Goal: Use online tool/utility: Utilize a website feature to perform a specific function

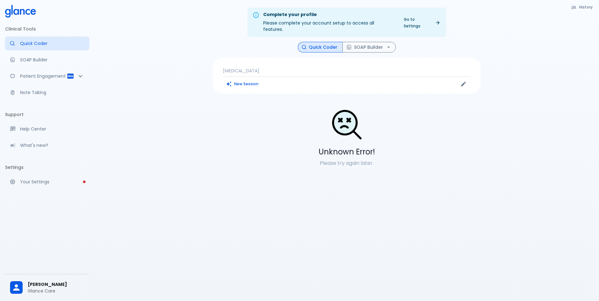
click at [367, 71] on div "[MEDICAL_DATA] New Session" at bounding box center [347, 76] width 268 height 36
click at [362, 68] on p "[MEDICAL_DATA]" at bounding box center [347, 71] width 248 height 6
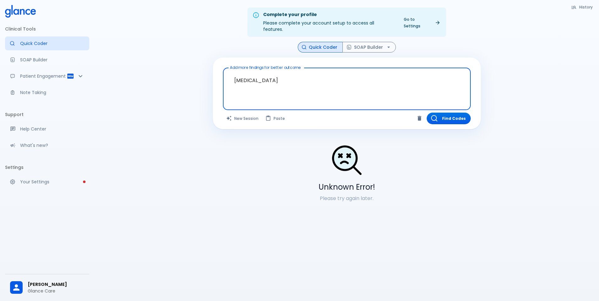
click at [351, 74] on textarea "[MEDICAL_DATA]" at bounding box center [346, 83] width 239 height 27
type textarea "[MEDICAL_DATA]"
click at [446, 113] on button "Find Codes" at bounding box center [449, 119] width 44 height 12
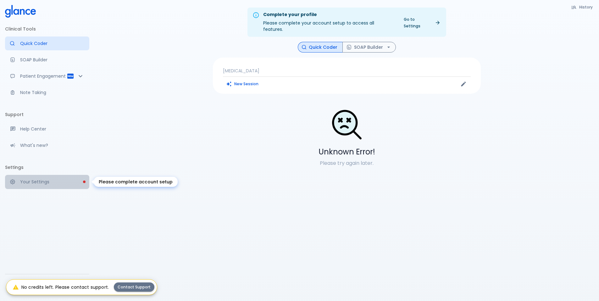
click at [49, 182] on p "Your Settings" at bounding box center [52, 182] width 64 height 6
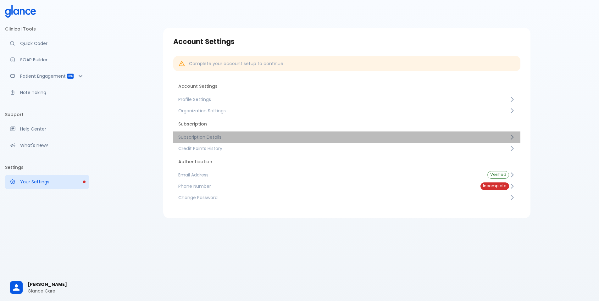
click at [223, 137] on span "Subscription Details" at bounding box center [343, 137] width 331 height 6
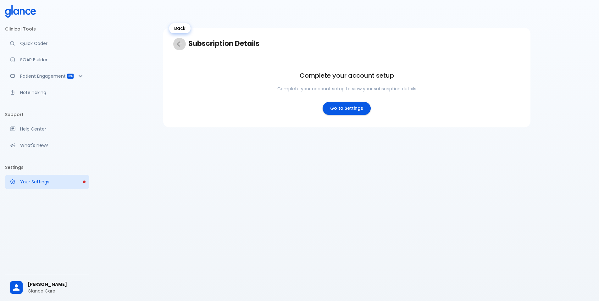
click at [184, 46] on link "Back" at bounding box center [179, 44] width 13 height 13
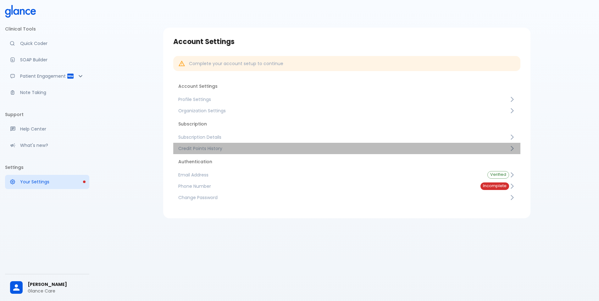
click at [211, 152] on link "Credit Points History" at bounding box center [346, 148] width 347 height 11
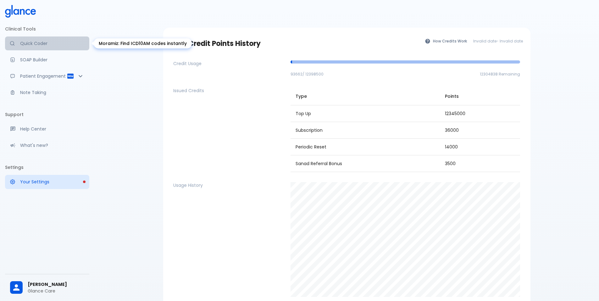
click at [39, 41] on p "Quick Coder" at bounding box center [52, 43] width 64 height 6
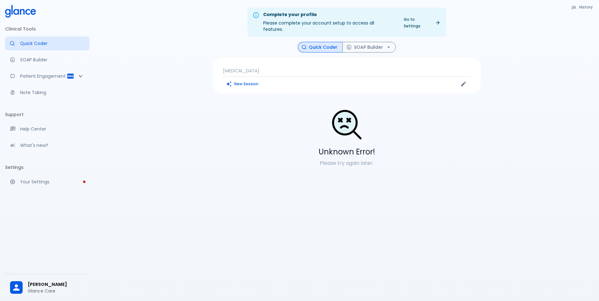
click at [368, 68] on p "[MEDICAL_DATA]" at bounding box center [347, 71] width 248 height 6
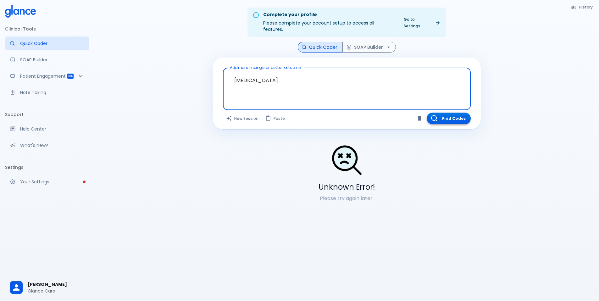
type textarea "[MEDICAL_DATA]"
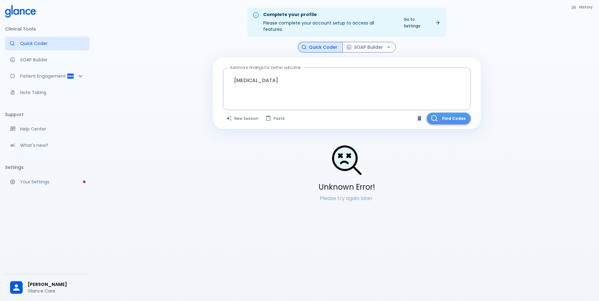
click at [439, 114] on button "Find Codes" at bounding box center [449, 119] width 44 height 12
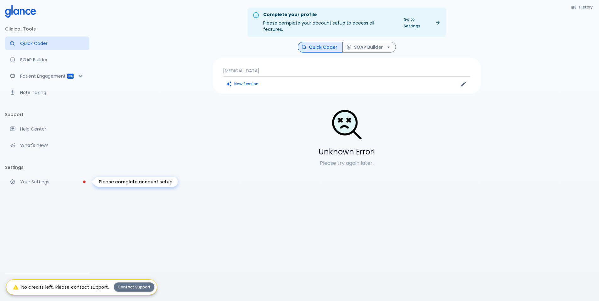
click at [45, 179] on p "Your Settings" at bounding box center [52, 182] width 64 height 6
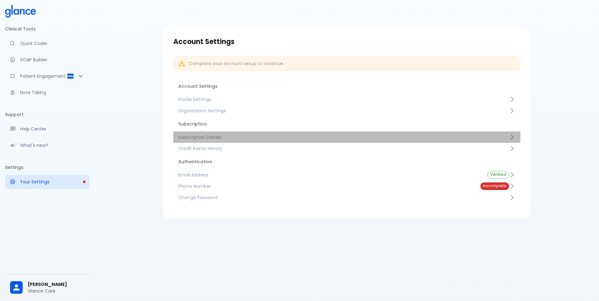
click at [230, 138] on span "Subscription Details" at bounding box center [343, 137] width 331 height 6
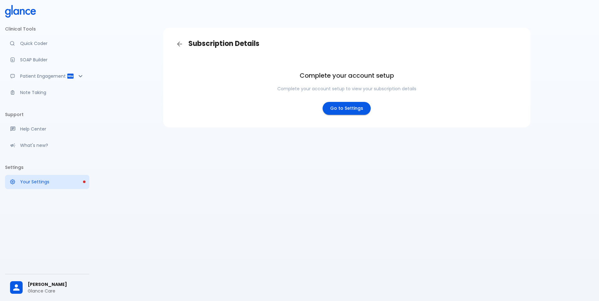
click at [185, 40] on h3 "Subscription Details" at bounding box center [346, 44] width 347 height 13
click at [182, 41] on icon "Back" at bounding box center [180, 44] width 8 height 8
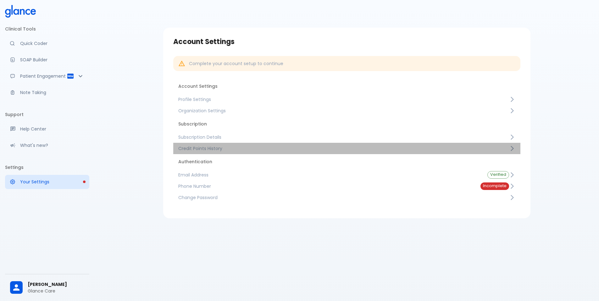
click at [207, 148] on span "Credit Points History" at bounding box center [343, 148] width 331 height 6
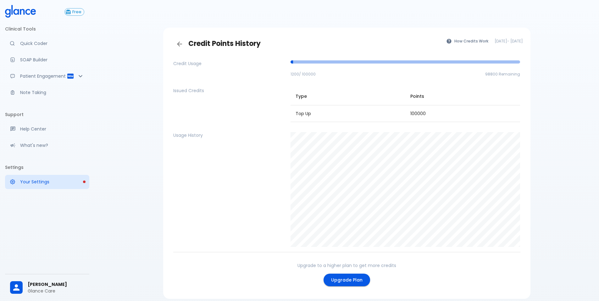
click at [495, 42] on time "Sep 2, 2025" at bounding box center [501, 40] width 13 height 5
click at [34, 43] on p "Quick Coder" at bounding box center [52, 43] width 64 height 6
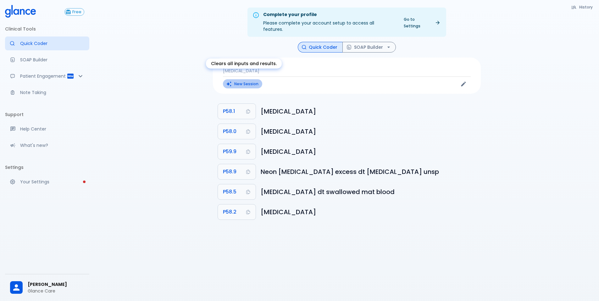
click at [252, 80] on button "New Session" at bounding box center [242, 83] width 39 height 9
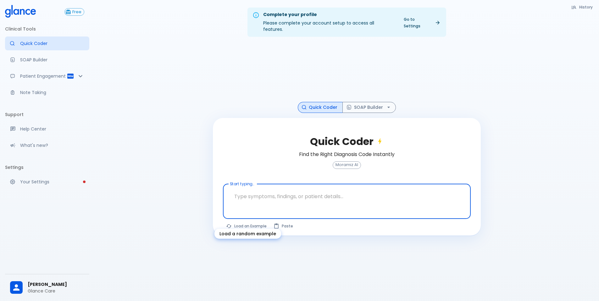
click at [250, 221] on button "Load an Example" at bounding box center [246, 225] width 47 height 9
type textarea "30F, weight loss, palpitations, heat intolerance, HR 121, goiter, TSH undetecta…"
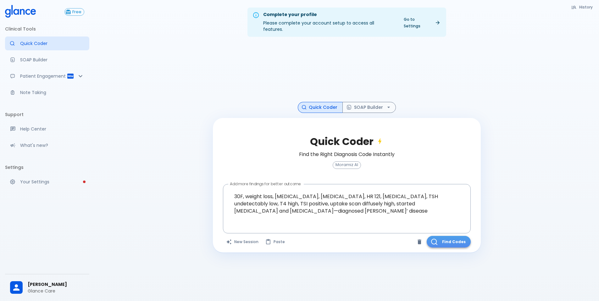
click at [446, 237] on button "Find Codes" at bounding box center [449, 242] width 44 height 12
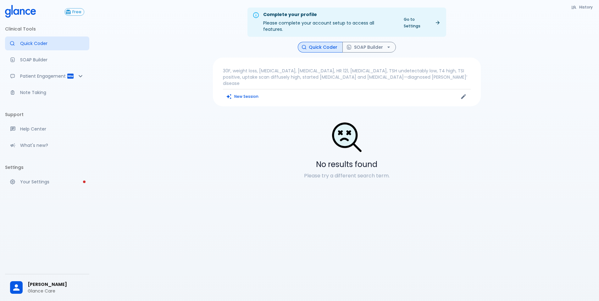
click at [339, 71] on p "30F, weight loss, palpitations, heat intolerance, HR 121, goiter, TSH undetecta…" at bounding box center [347, 77] width 248 height 19
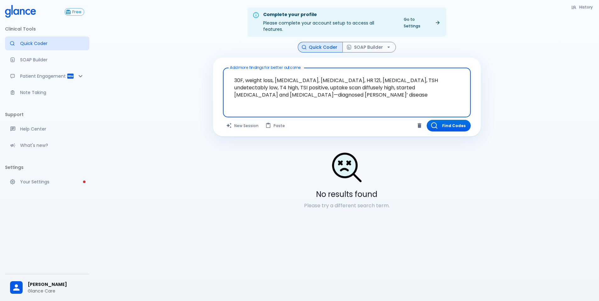
click at [348, 97] on textarea "30F, weight loss, palpitations, heat intolerance, HR 121, goiter, TSH undetecta…" at bounding box center [346, 87] width 239 height 34
type textarea "30F, weight loss, palpitations, heat intolerance, HR 121, goiter, TSH undetecta…"
click at [446, 120] on button "Find Codes" at bounding box center [449, 126] width 44 height 12
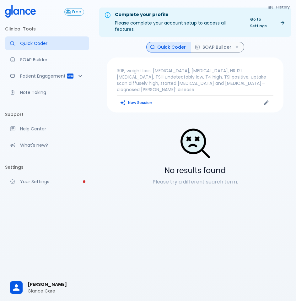
click at [195, 80] on p "30F, weight loss, palpitations, heat intolerance, HR 121, goiter, TSH undetecta…" at bounding box center [195, 80] width 157 height 25
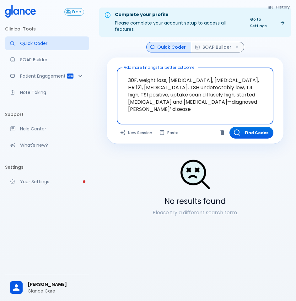
click at [244, 111] on textarea "30F, weight loss, palpitations, heat intolerance, HR 121, goiter, TSH undetecta…" at bounding box center [195, 91] width 148 height 42
type textarea "30F, weight loss, palpitations, heat intolerance, HR 121, goiter, TSH undetecta…"
click at [259, 129] on button "Find Codes" at bounding box center [252, 133] width 44 height 12
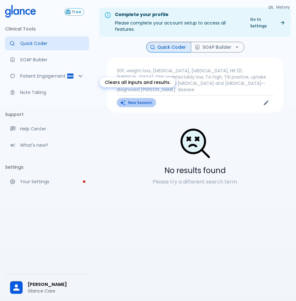
click at [143, 98] on button "New Session" at bounding box center [136, 102] width 39 height 9
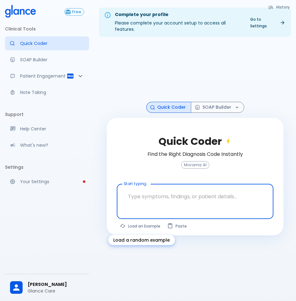
click at [143, 230] on button "Load an Example" at bounding box center [140, 226] width 47 height 9
type textarea "45F with DM2, right foot ulcer, fever, WBC 14K, ESR 80, wound purulent, XR neg …"
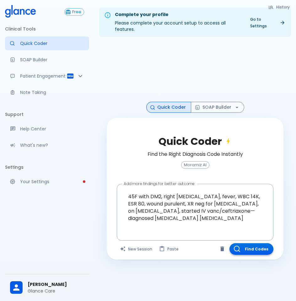
click at [249, 248] on button "Find Codes" at bounding box center [252, 249] width 44 height 12
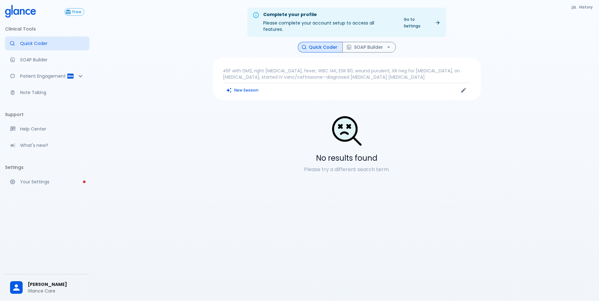
click at [380, 70] on p "45F with DM2, right foot ulcer, fever, WBC 14K, ESR 80, wound purulent, XR neg …" at bounding box center [347, 74] width 248 height 13
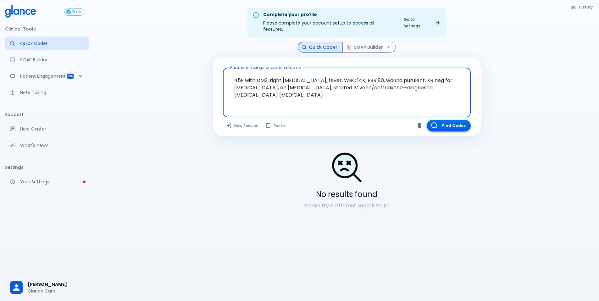
click at [457, 121] on button "Find Codes" at bounding box center [449, 126] width 44 height 12
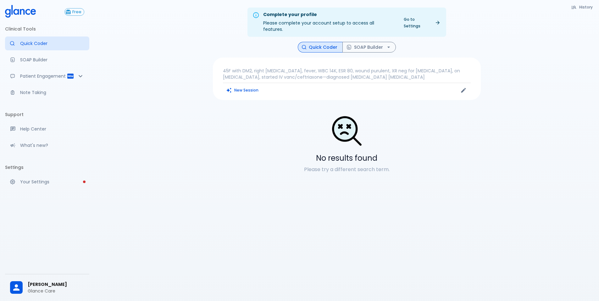
click at [386, 68] on p "45F with DM2, right foot ulcer, fever, WBC 14K, ESR 80, wound purulent, XR neg …" at bounding box center [347, 74] width 248 height 13
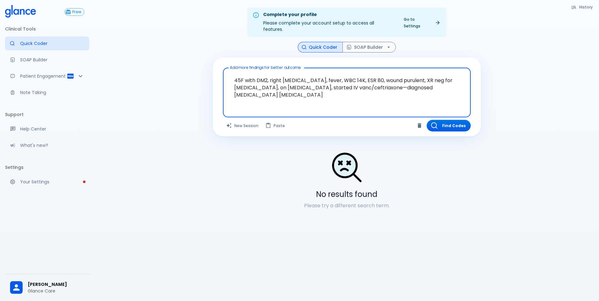
click at [383, 87] on textarea "45F with DM2, right foot ulcer, fever, WBC 14K, ESR 80, wound purulent, XR neg …" at bounding box center [346, 87] width 239 height 34
type textarea "45F with DM2, right foot ulcer, fever, WBC 14K, ESR 80, wound purulent, XR neg …"
click at [457, 120] on button "Find Codes" at bounding box center [449, 126] width 44 height 12
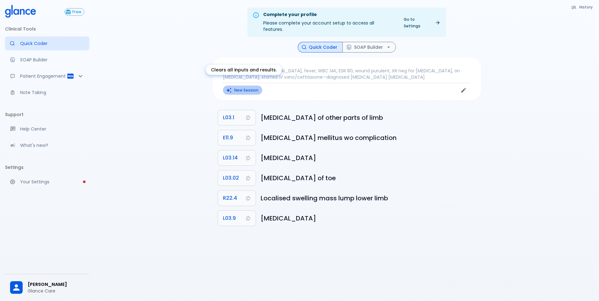
click at [251, 86] on button "New Session" at bounding box center [242, 90] width 39 height 9
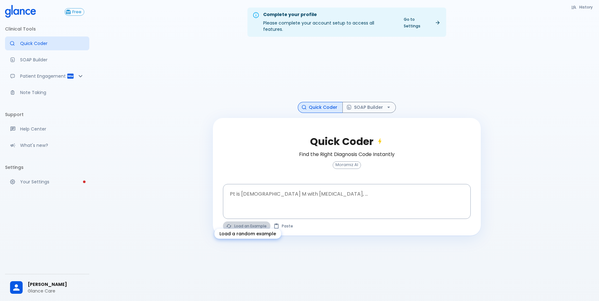
click at [247, 223] on button "Load an Example" at bounding box center [246, 225] width 47 height 9
type textarea "45F with DM2, right foot ulcer, fever, WBC 14K, ESR 80, wound purulent, XR neg …"
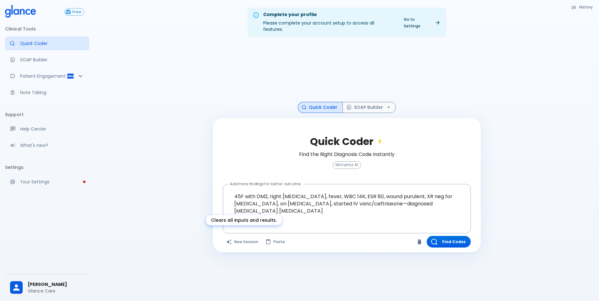
click at [243, 236] on button "New Session" at bounding box center [242, 242] width 39 height 12
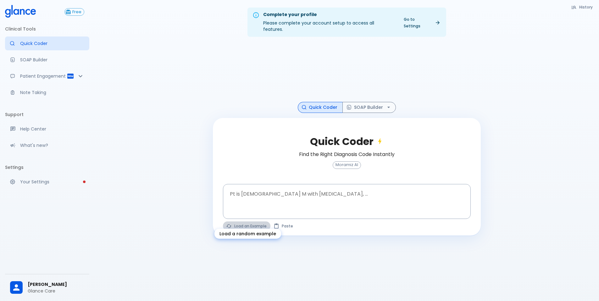
click at [245, 221] on button "Load an Example" at bounding box center [246, 225] width 47 height 9
type textarea "62M, HTN, acute tearing chest pain to back, BP 170/95, asymmetric pulses, CT an…"
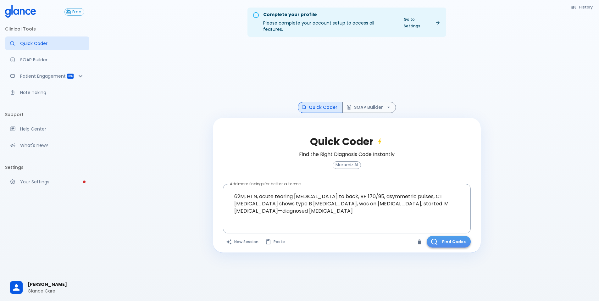
click at [454, 236] on button "Find Codes" at bounding box center [449, 242] width 44 height 12
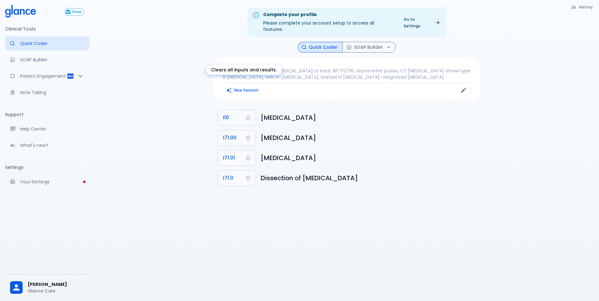
click at [239, 86] on button "New Session" at bounding box center [242, 90] width 39 height 9
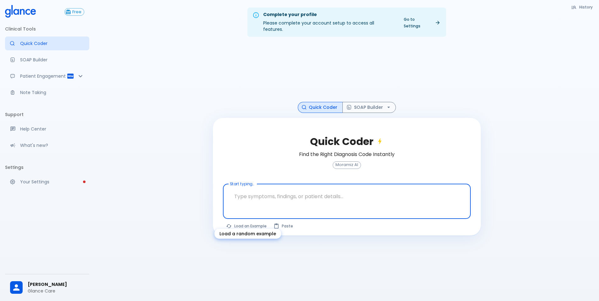
click at [243, 221] on button "Load an Example" at bounding box center [246, 225] width 47 height 9
type textarea "30F, weight loss, palpitations, heat intolerance, HR 121, goiter, TSH undetecta…"
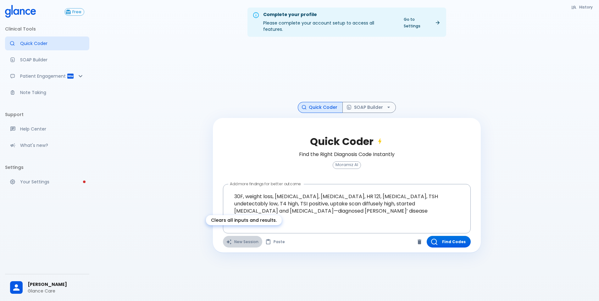
click at [243, 236] on button "New Session" at bounding box center [242, 242] width 39 height 12
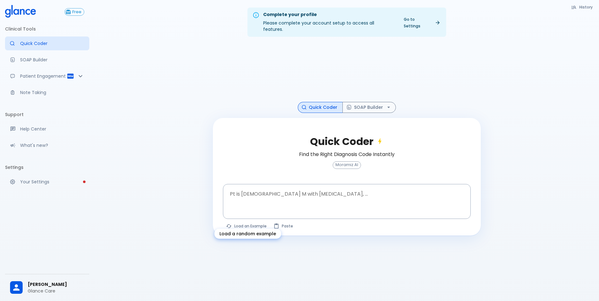
click at [235, 221] on button "Load an Example" at bounding box center [246, 225] width 47 height 9
type textarea "45F with DM2, right foot ulcer, fever, WBC 14K, ESR 80, wound purulent, XR neg …"
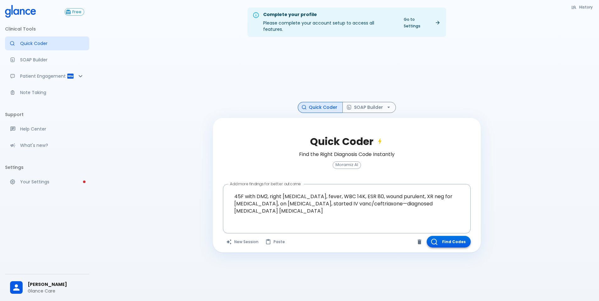
click at [452, 236] on button "Find Codes" at bounding box center [449, 242] width 44 height 12
